Goal: Transaction & Acquisition: Purchase product/service

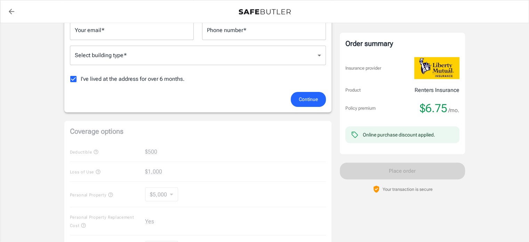
scroll to position [48, 0]
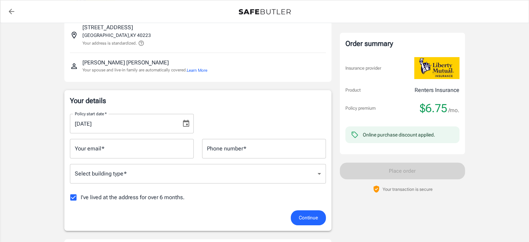
click at [173, 145] on input "Your email   *" at bounding box center [132, 148] width 124 height 19
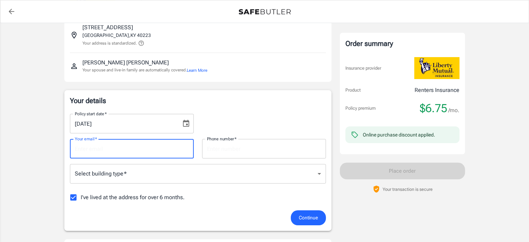
type input "[EMAIL_ADDRESS][DOMAIN_NAME]"
type input "6153361337"
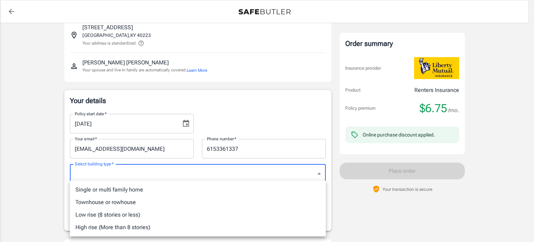
click at [148, 205] on li "Townhouse or rowhouse" at bounding box center [198, 202] width 256 height 13
type input "townhouse"
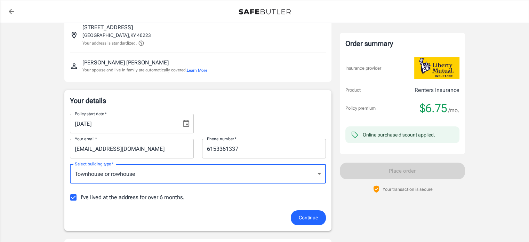
scroll to position [90, 0]
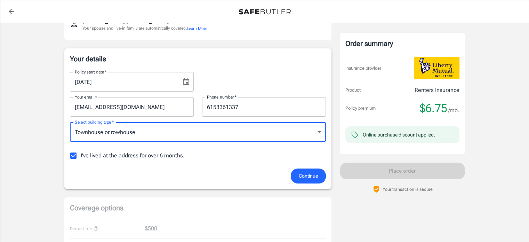
click at [70, 153] on input "I've lived at the address for over 6 months." at bounding box center [73, 155] width 15 height 15
checkbox input "false"
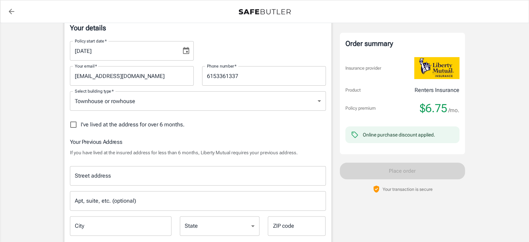
scroll to position [122, 0]
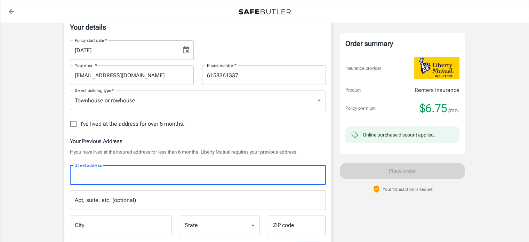
click at [214, 180] on input "Street address" at bounding box center [198, 174] width 250 height 13
type input "[STREET_ADDRESS]"
type input "townhouse"
type input "200"
type input "townhouse"
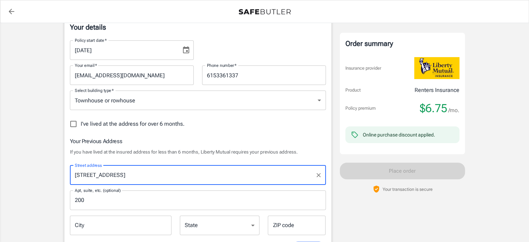
scroll to position [193, 0]
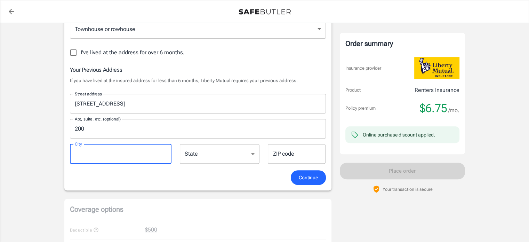
click at [152, 150] on input "City" at bounding box center [121, 153] width 102 height 19
type input "[GEOGRAPHIC_DATA]"
type input "40241"
click at [300, 178] on span "Continue" at bounding box center [308, 177] width 19 height 9
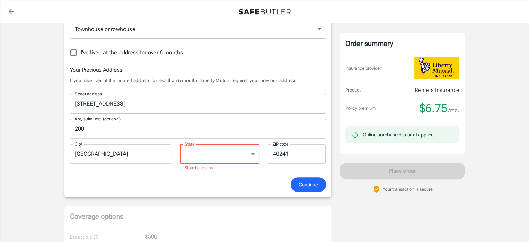
click at [235, 153] on select "[US_STATE] [US_STATE] [US_STATE] [US_STATE] [US_STATE] [US_STATE] [US_STATE] [U…" at bounding box center [220, 153] width 80 height 19
select select "KY"
click at [180, 144] on select "[US_STATE] [US_STATE] [US_STATE] [US_STATE] [US_STATE] [US_STATE] [US_STATE] [U…" at bounding box center [220, 153] width 80 height 19
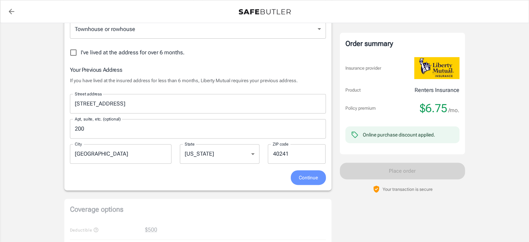
click at [308, 175] on span "Continue" at bounding box center [308, 177] width 19 height 9
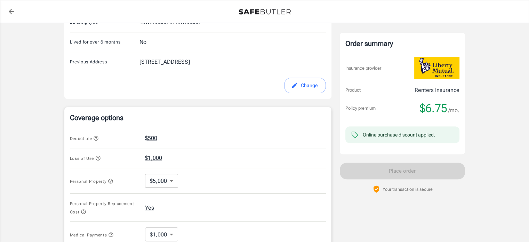
scroll to position [287, 0]
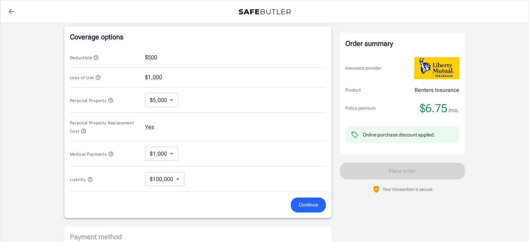
click at [162, 93] on body "Policy premium $ 6.75 /mo Liberty Mutual Renters Insurance [STREET_ADDRESS] You…" at bounding box center [264, 55] width 529 height 684
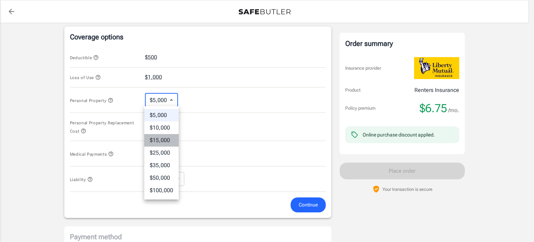
click at [168, 136] on li "$15,000" at bounding box center [161, 140] width 34 height 13
type input "15000"
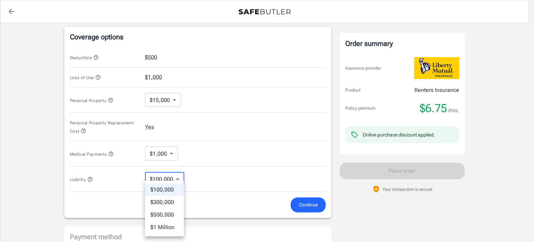
click at [180, 176] on body "Policy premium $ 6.75 /mo Liberty Mutual Renters Insurance [STREET_ADDRESS] You…" at bounding box center [267, 55] width 534 height 684
click at [168, 211] on li "$500,000" at bounding box center [164, 214] width 39 height 13
type input "500000"
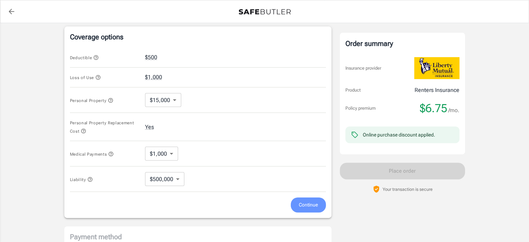
click at [307, 204] on span "Continue" at bounding box center [308, 204] width 19 height 9
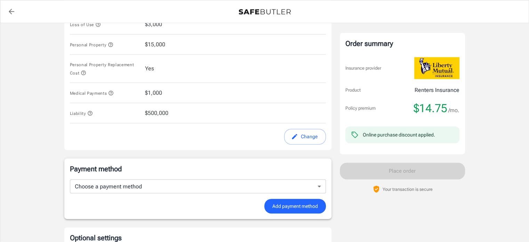
scroll to position [335, 0]
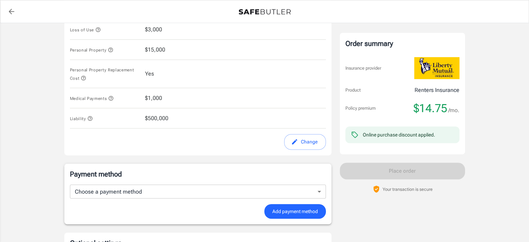
click at [157, 117] on span "$500,000" at bounding box center [156, 118] width 23 height 8
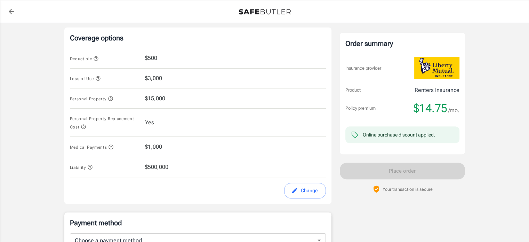
scroll to position [286, 0]
click at [308, 192] on button "Change" at bounding box center [305, 191] width 42 height 16
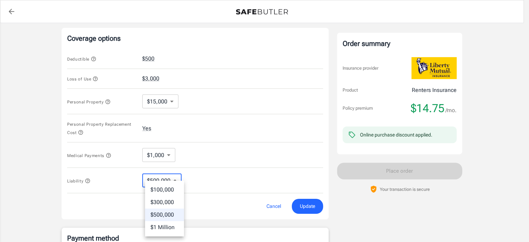
click at [157, 183] on body "Policy premium $ 14.75 /mo Liberty Mutual Renters Insurance [STREET_ADDRESS] Yo…" at bounding box center [264, 56] width 529 height 684
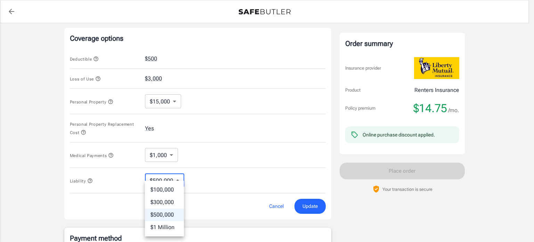
click at [167, 204] on li "$300,000" at bounding box center [164, 202] width 39 height 13
type input "300000"
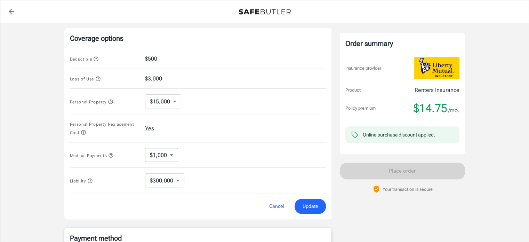
click at [156, 76] on button "$3,000" at bounding box center [153, 78] width 17 height 8
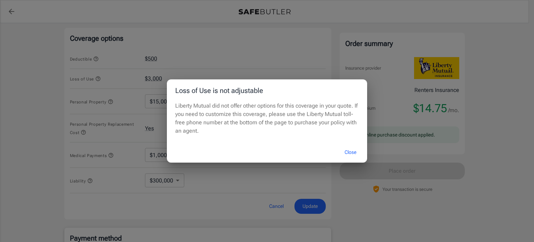
click at [143, 78] on div "Loss of Use is not adjustable Liberty Mutual did not offer other options for th…" at bounding box center [267, 121] width 534 height 242
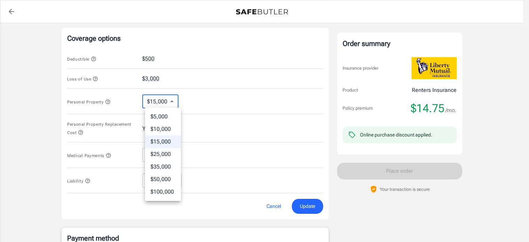
click at [160, 104] on body "Policy premium $ 14.75 /mo Liberty Mutual Renters Insurance [STREET_ADDRESS] Yo…" at bounding box center [264, 56] width 529 height 684
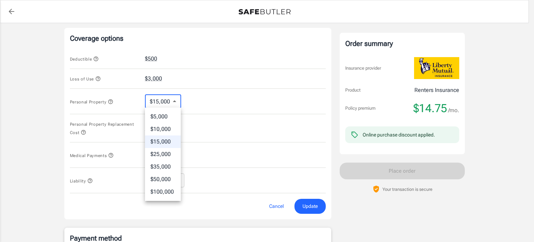
click at [164, 128] on li "$10,000" at bounding box center [163, 129] width 36 height 13
type input "10000"
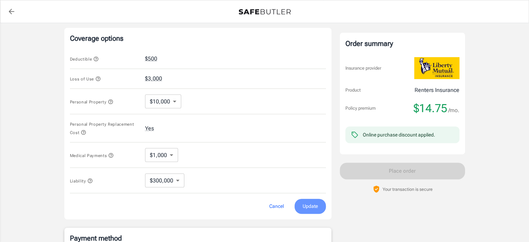
click at [308, 202] on span "Update" at bounding box center [310, 206] width 15 height 9
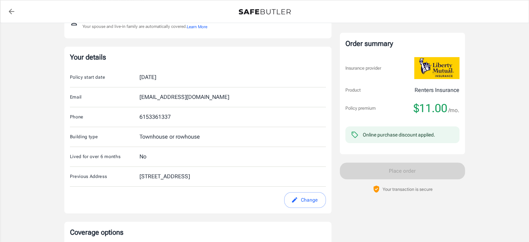
scroll to position [0, 0]
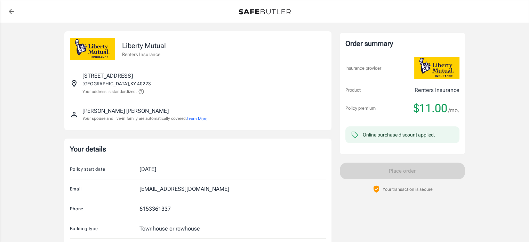
click at [9, 11] on icon "back to quotes" at bounding box center [12, 12] width 6 height 6
